Goal: Task Accomplishment & Management: Complete application form

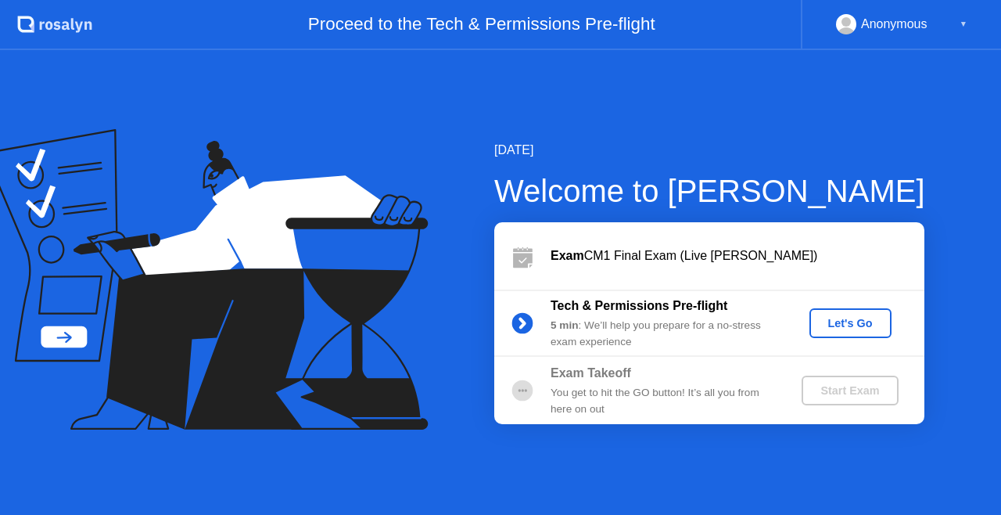
click at [862, 322] on div "Let's Go" at bounding box center [851, 323] width 70 height 13
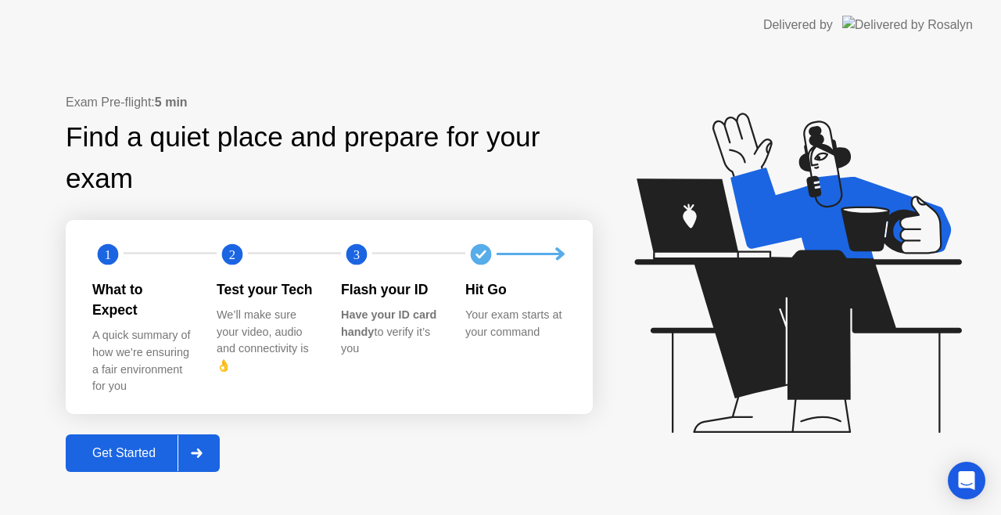
click at [131, 446] on div "Get Started" at bounding box center [123, 453] width 107 height 14
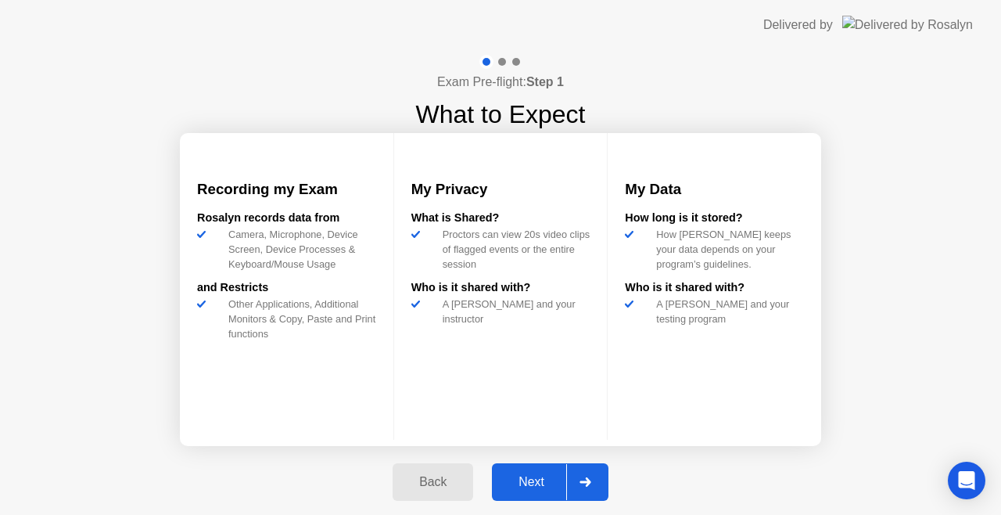
click at [536, 483] on div "Next" at bounding box center [532, 482] width 70 height 14
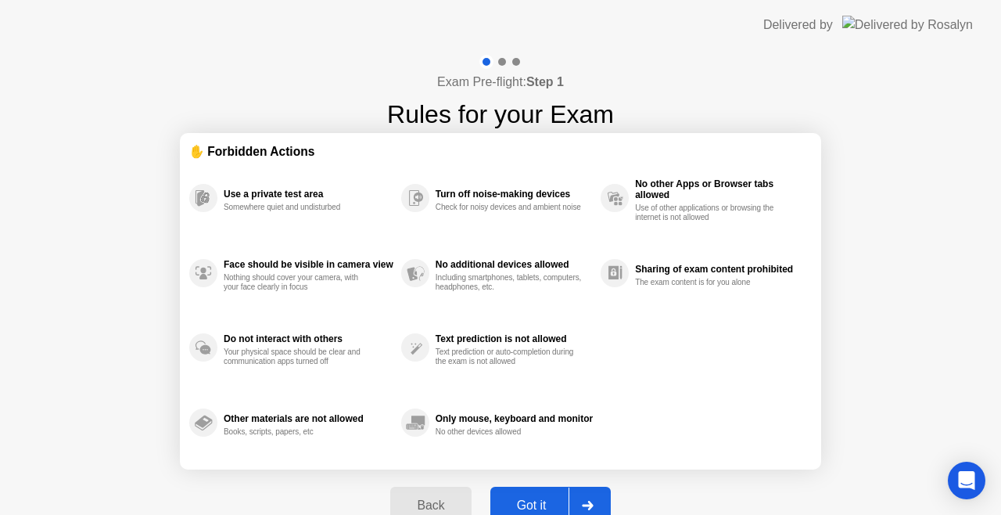
click at [536, 498] on div "Got it" at bounding box center [532, 505] width 74 height 14
select select "**********"
select select "*******"
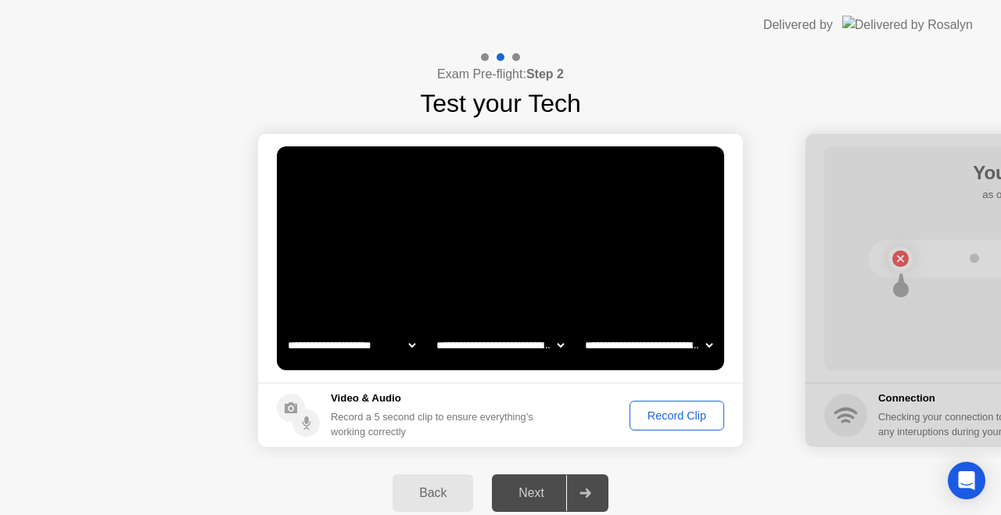
click at [685, 411] on div "Record Clip" at bounding box center [677, 415] width 84 height 13
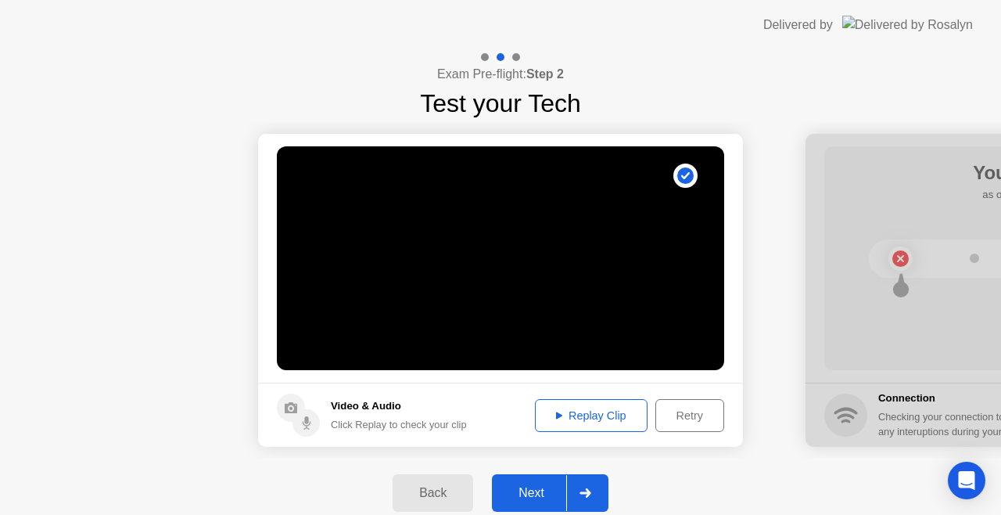
click at [588, 421] on div "Replay Clip" at bounding box center [591, 415] width 102 height 13
click at [544, 490] on div "Next" at bounding box center [532, 493] width 70 height 14
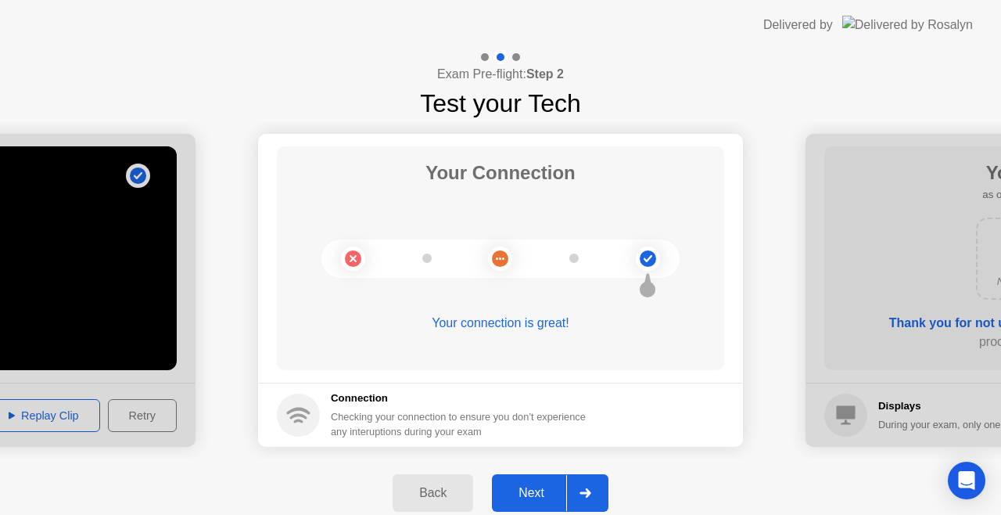
click at [538, 493] on div "Next" at bounding box center [532, 493] width 70 height 14
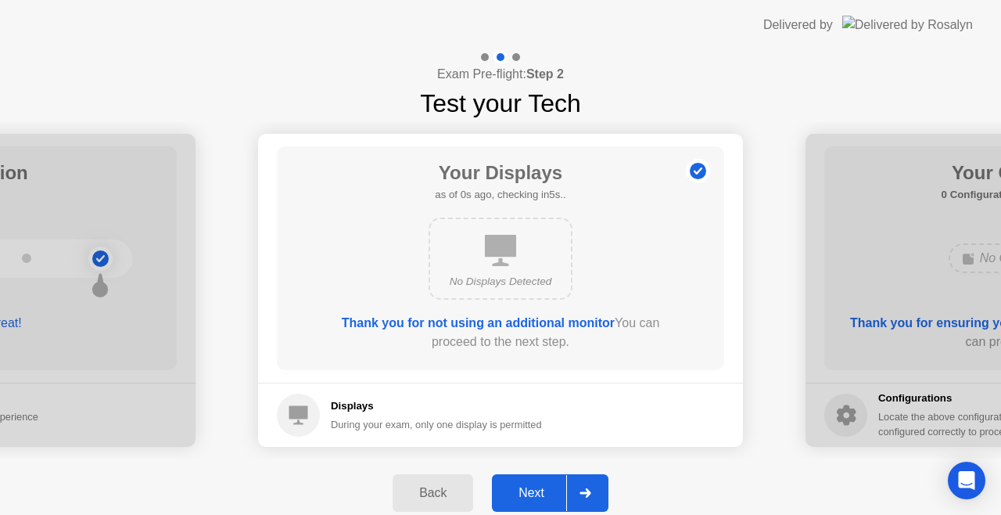
click at [538, 493] on div "Next" at bounding box center [532, 493] width 70 height 14
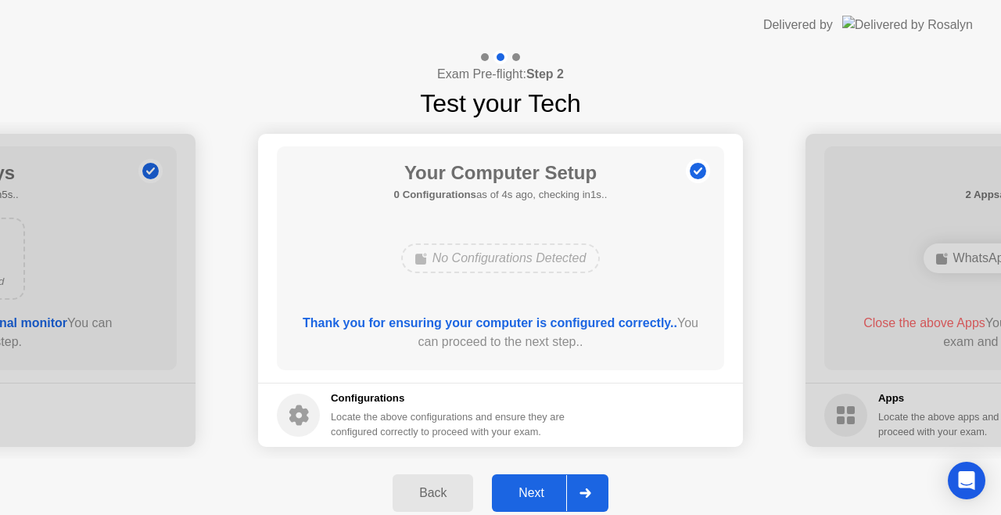
click at [538, 493] on div "Next" at bounding box center [532, 493] width 70 height 14
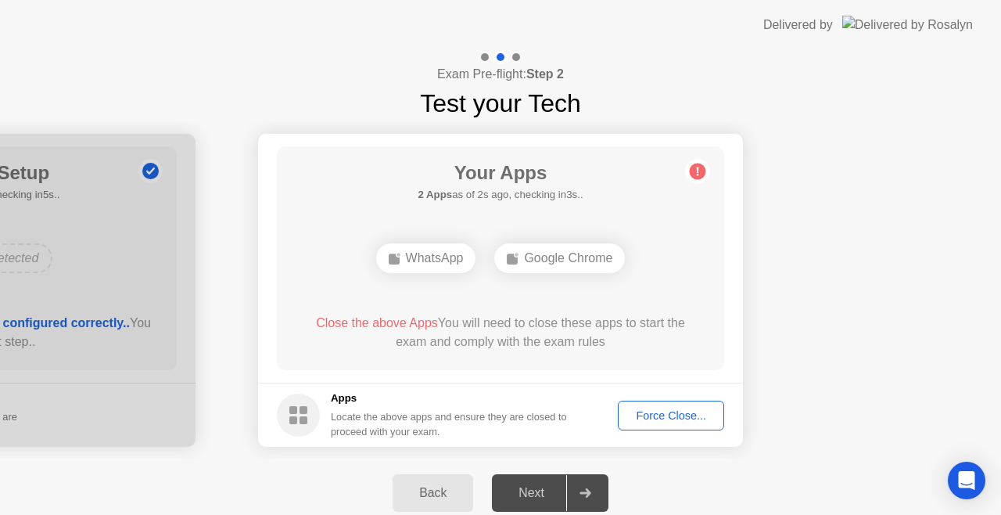
click at [684, 411] on div "Force Close..." at bounding box center [670, 415] width 95 height 13
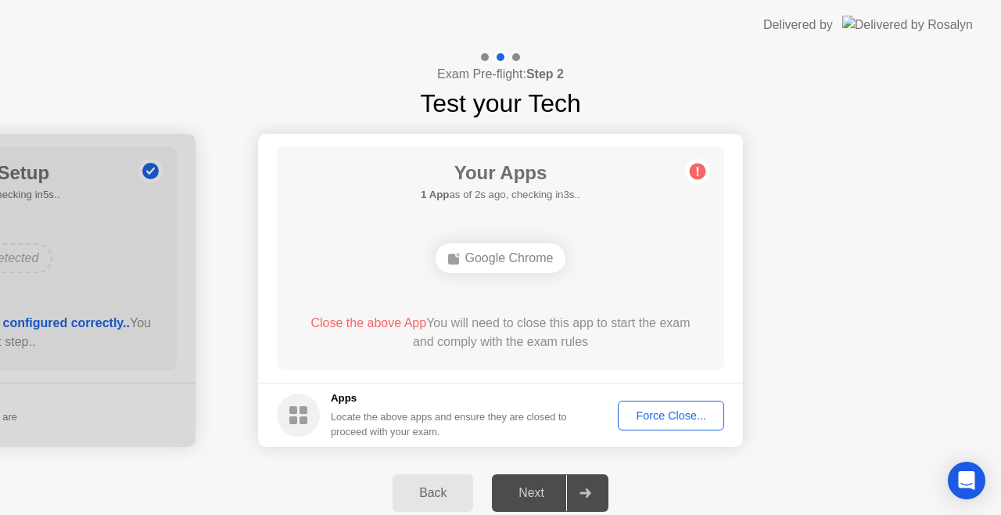
click at [660, 411] on div "Force Close..." at bounding box center [670, 415] width 95 height 13
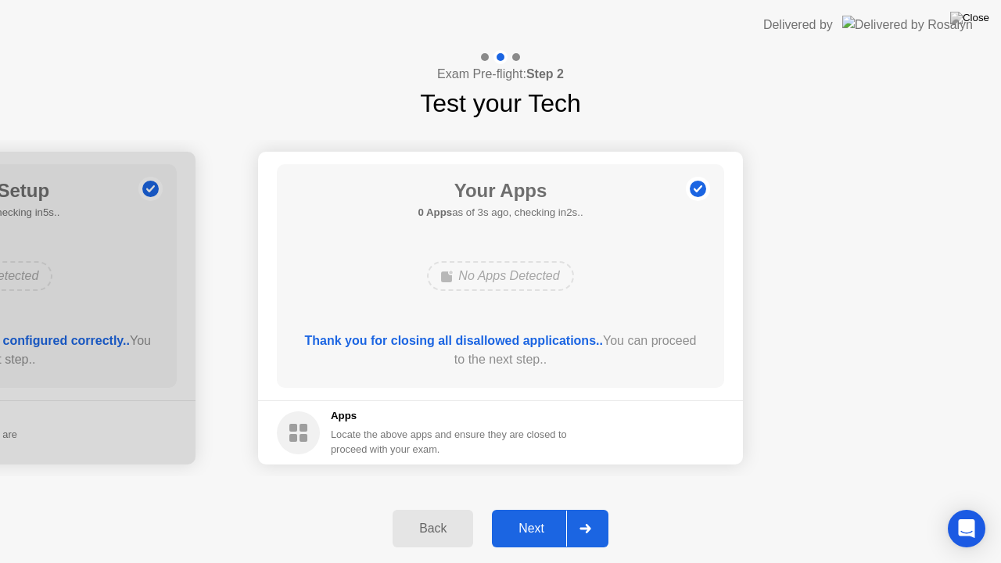
click at [538, 514] on div "Next" at bounding box center [532, 529] width 70 height 14
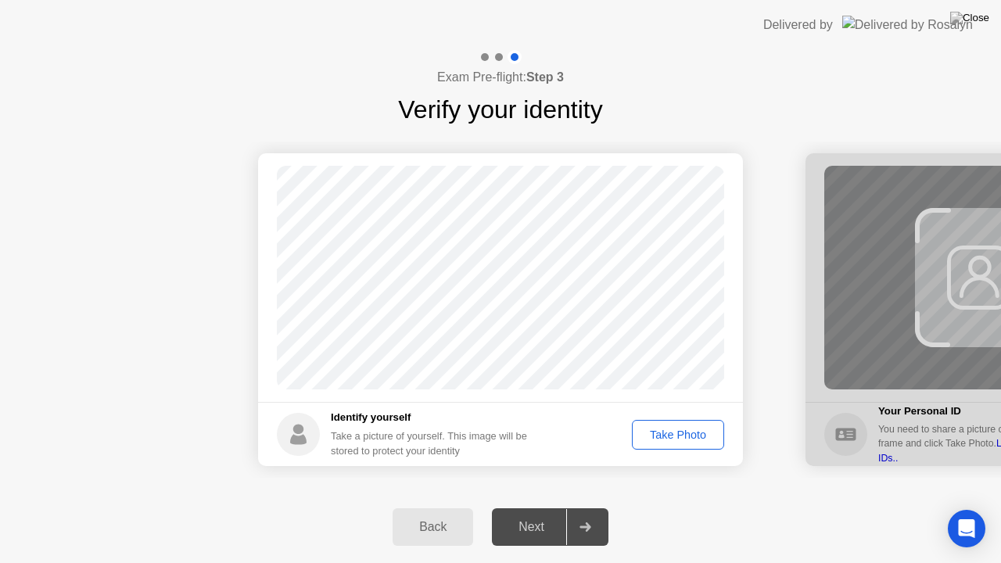
click at [678, 432] on div "Take Photo" at bounding box center [677, 435] width 81 height 13
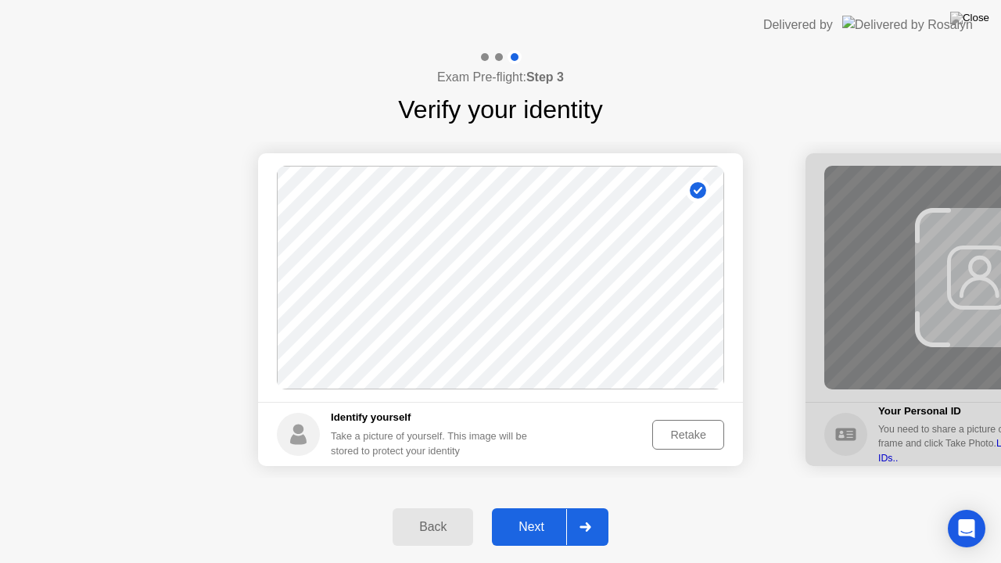
click at [540, 514] on div "Next" at bounding box center [532, 527] width 70 height 14
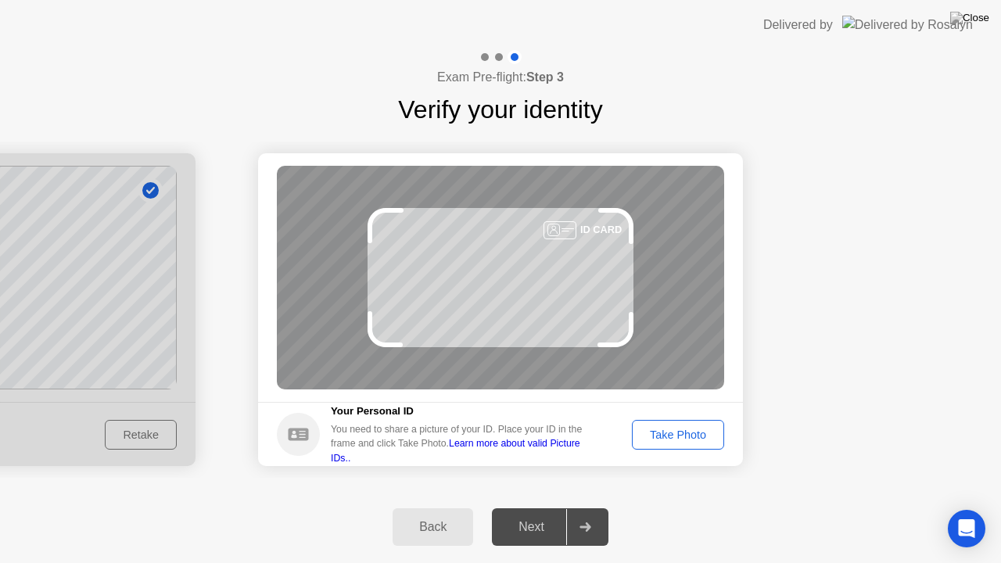
click at [657, 434] on div "Take Photo" at bounding box center [677, 435] width 81 height 13
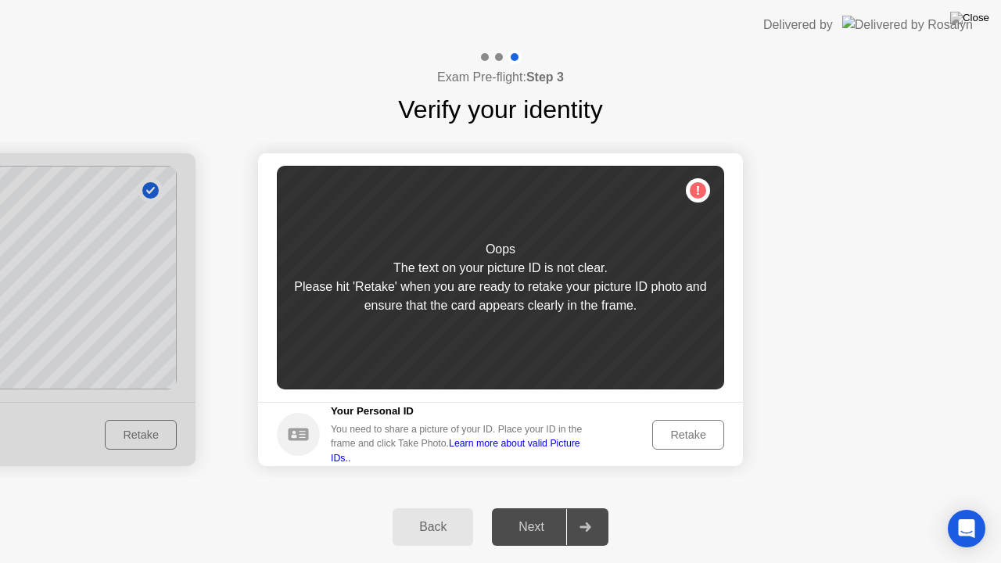
click at [690, 433] on div "Retake" at bounding box center [688, 435] width 61 height 13
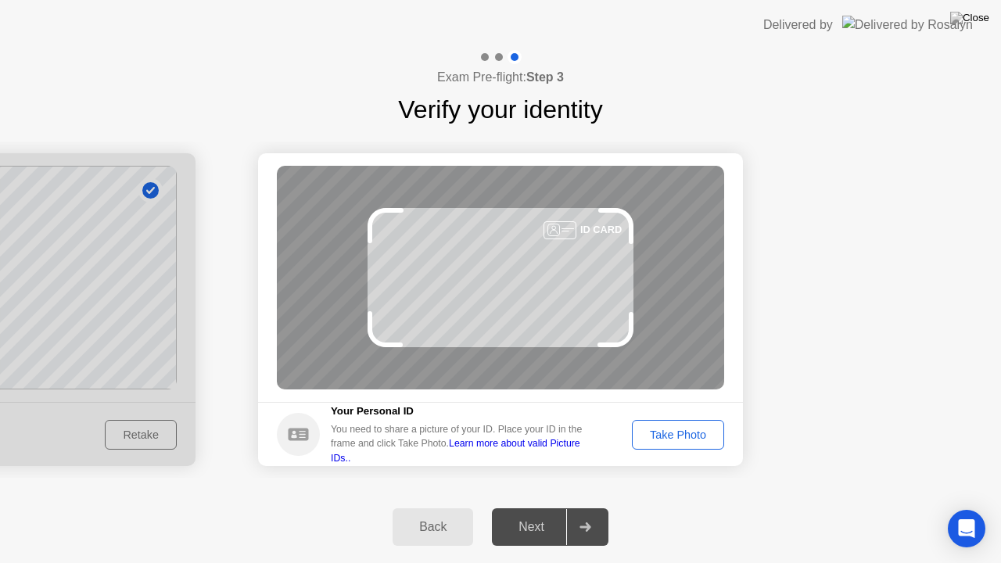
click at [663, 411] on footer "Your Personal ID You need to share a picture of your ID. Place your ID in the f…" at bounding box center [500, 434] width 485 height 64
click at [676, 422] on button "Take Photo" at bounding box center [678, 435] width 92 height 30
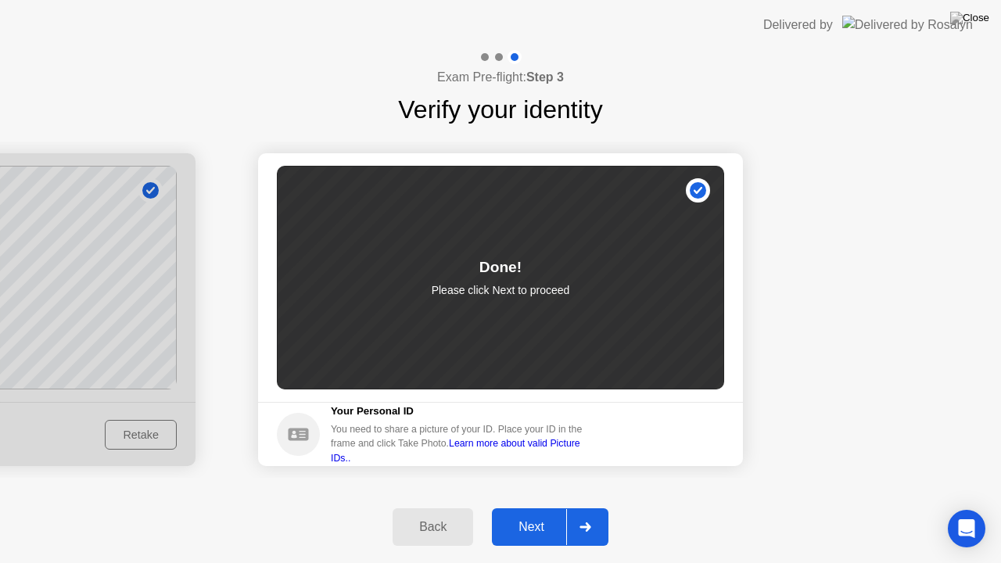
click at [538, 514] on div "Next" at bounding box center [532, 527] width 70 height 14
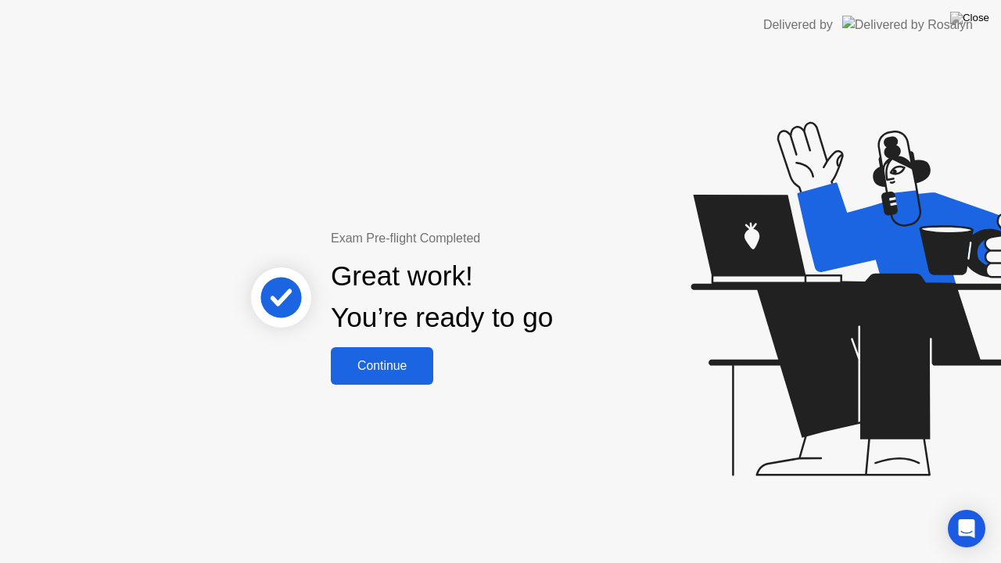
click at [400, 361] on div "Continue" at bounding box center [381, 366] width 93 height 14
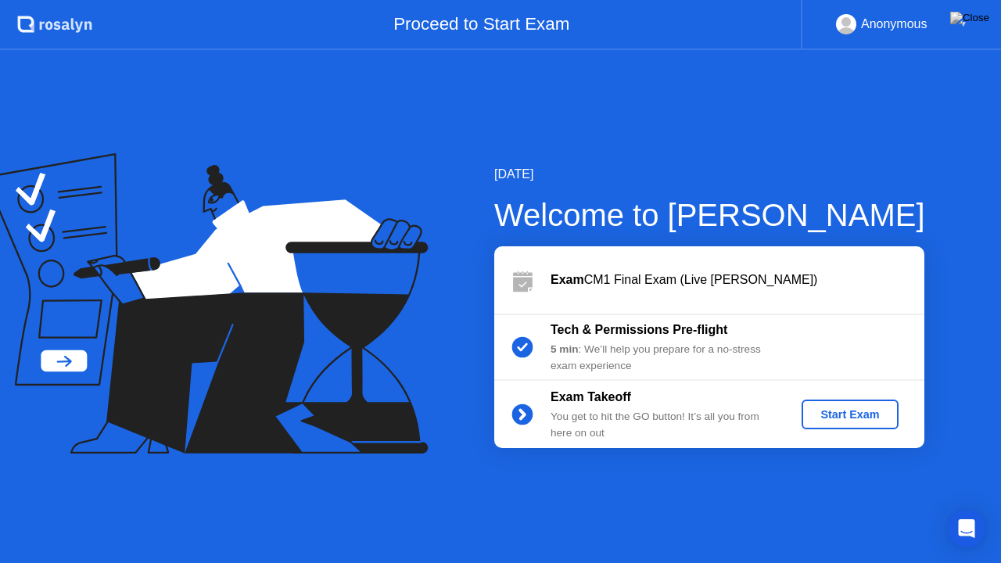
click at [826, 418] on div "Start Exam" at bounding box center [850, 414] width 84 height 13
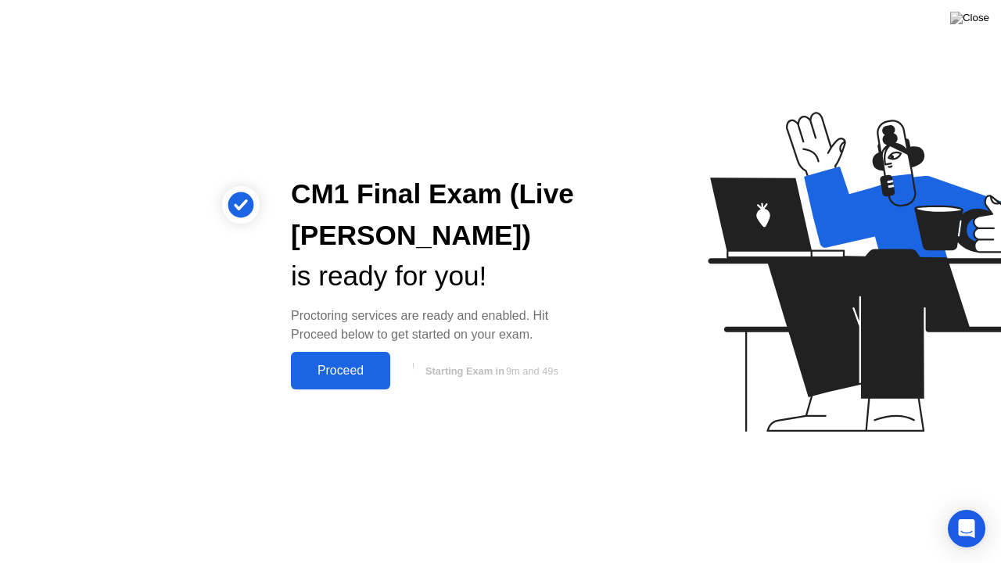
click at [356, 378] on div "Proceed" at bounding box center [341, 371] width 90 height 14
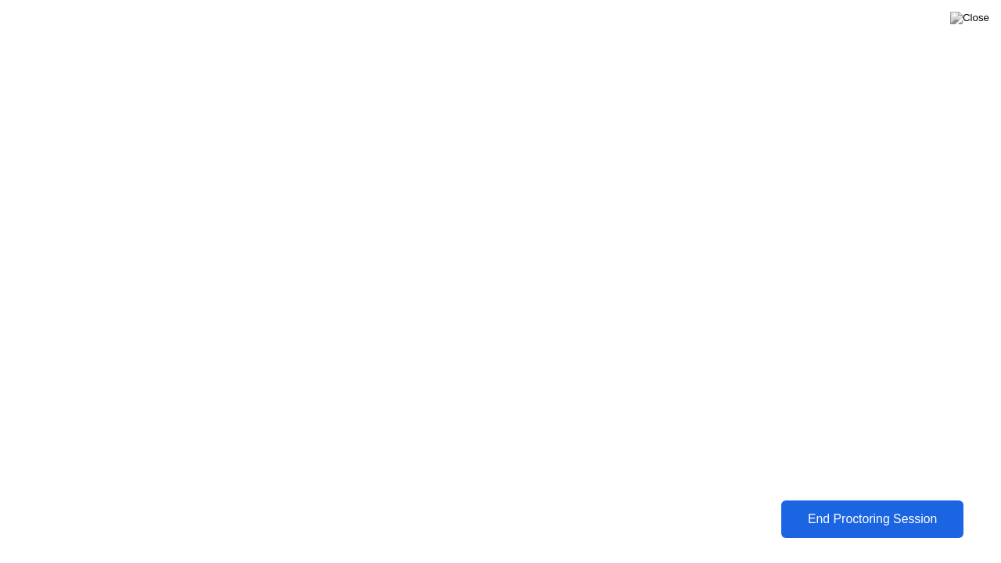
click at [838, 514] on div "End Proctoring Session" at bounding box center [872, 519] width 173 height 14
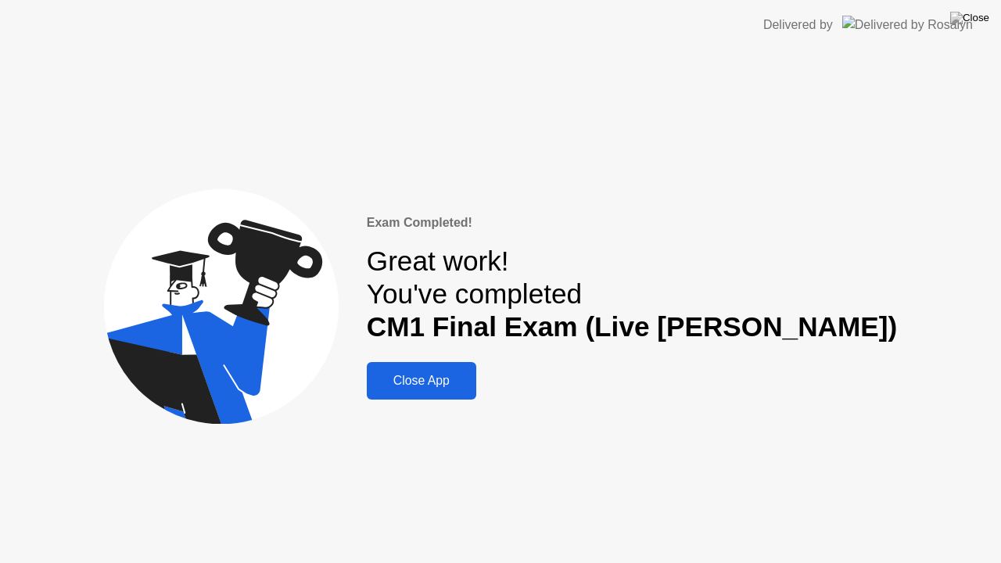
click at [476, 392] on button "Close App" at bounding box center [421, 381] width 109 height 38
